Goal: Use online tool/utility: Utilize a website feature to perform a specific function

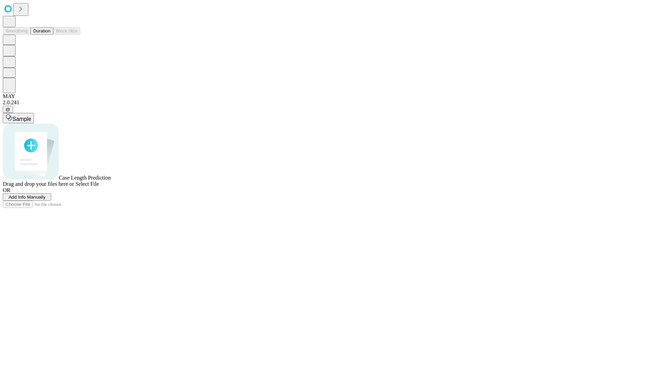
click at [50, 35] on button "Duration" at bounding box center [41, 30] width 23 height 7
click at [99, 187] on span "Select File" at bounding box center [87, 184] width 24 height 6
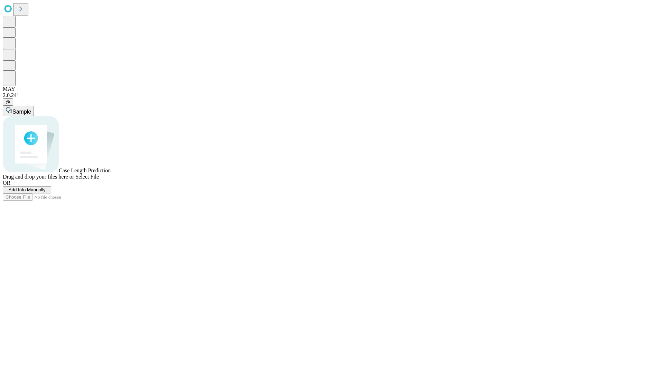
click at [99, 180] on span "Select File" at bounding box center [87, 177] width 24 height 6
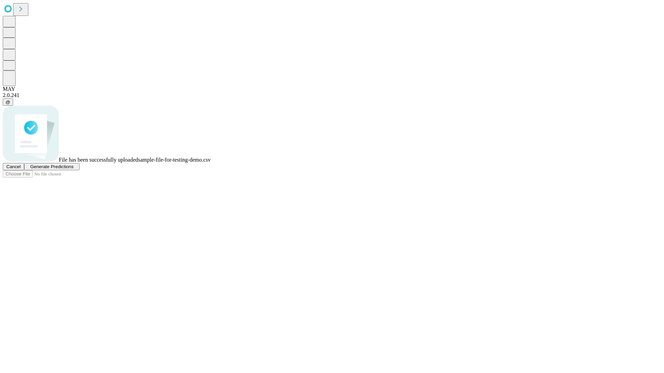
click at [73, 169] on span "Generate Predictions" at bounding box center [51, 166] width 43 height 5
